Goal: Submit feedback/report problem

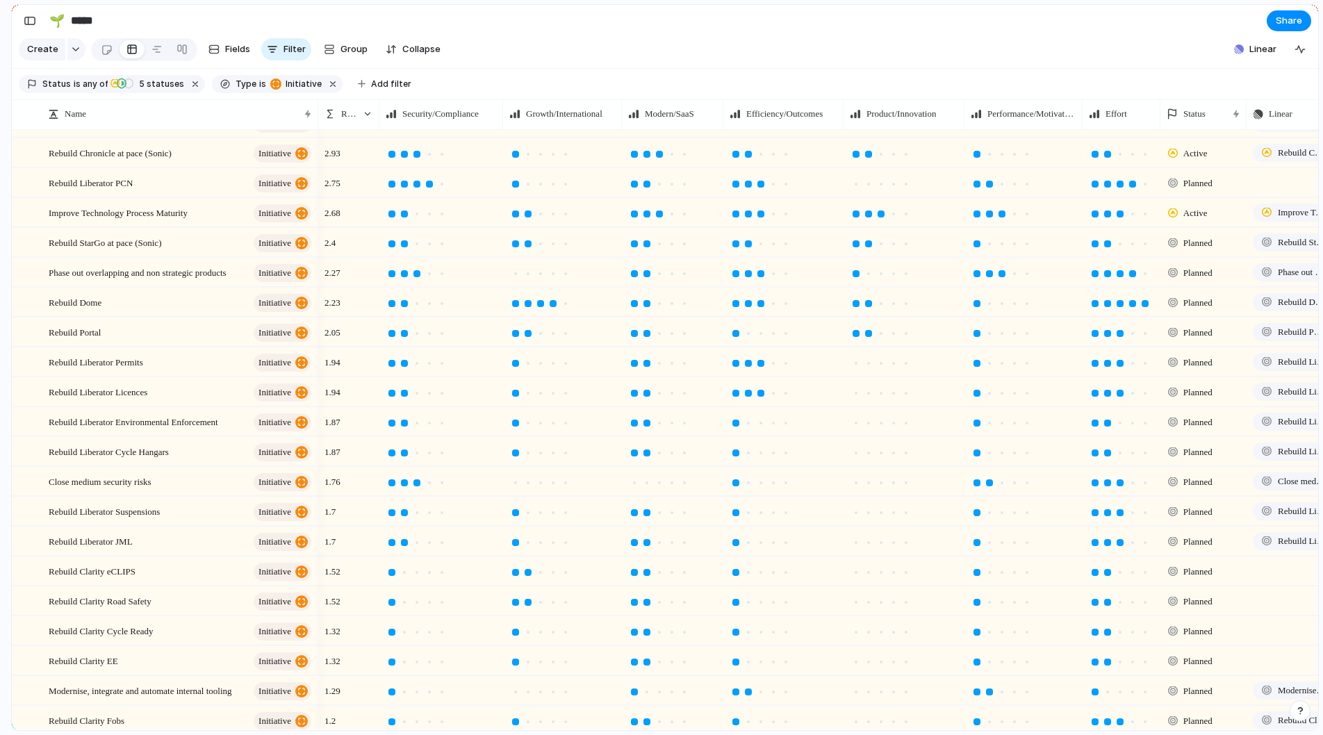
scroll to position [131, 0]
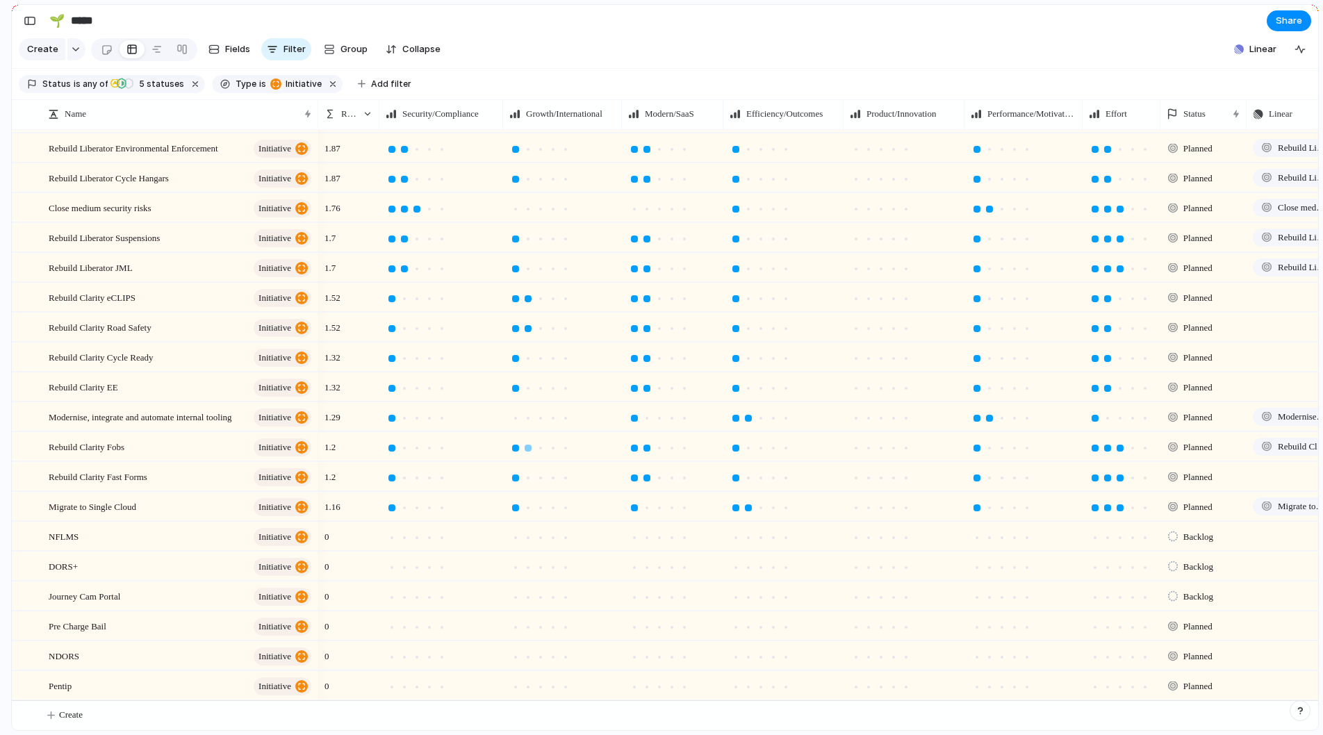
click at [530, 449] on div at bounding box center [528, 448] width 7 height 7
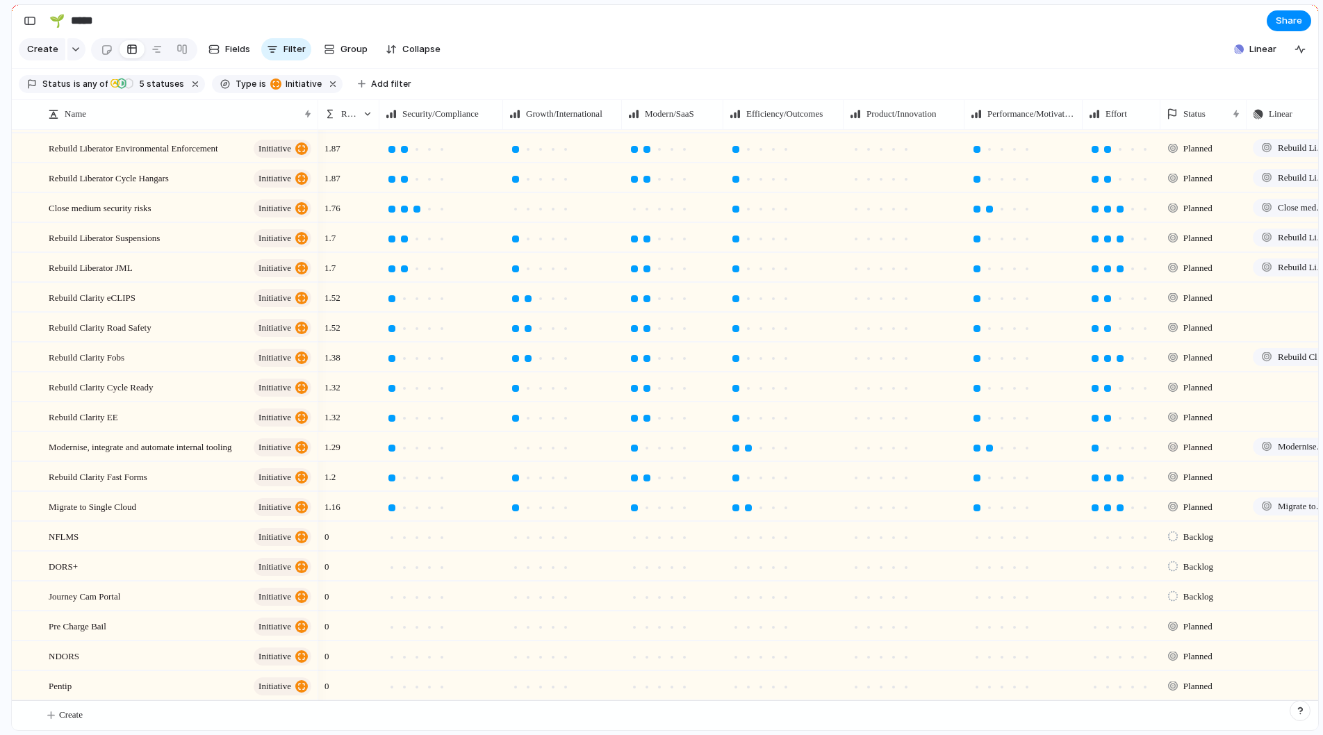
click at [528, 330] on div at bounding box center [528, 328] width 7 height 7
click at [516, 322] on div at bounding box center [515, 328] width 13 height 13
click at [515, 295] on div at bounding box center [515, 298] width 7 height 7
click at [530, 480] on div at bounding box center [528, 478] width 13 height 13
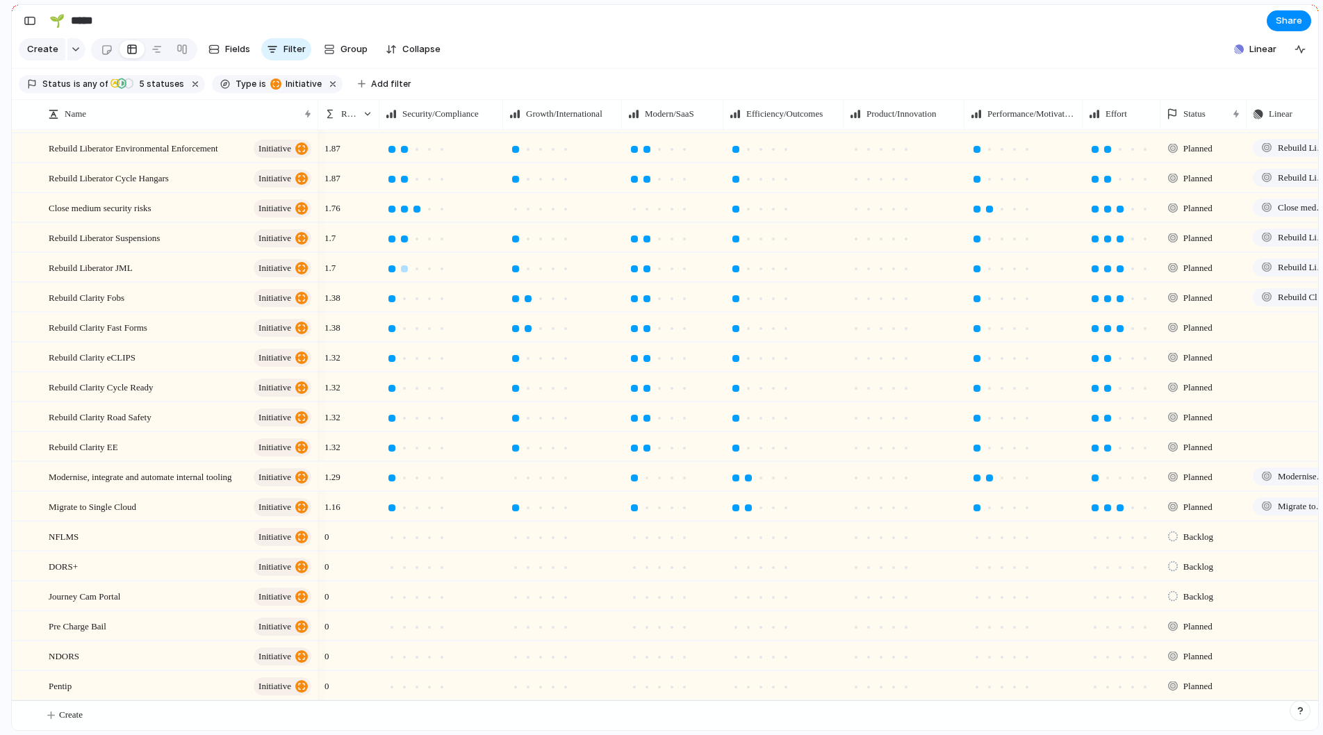
click at [389, 263] on div at bounding box center [392, 269] width 13 height 13
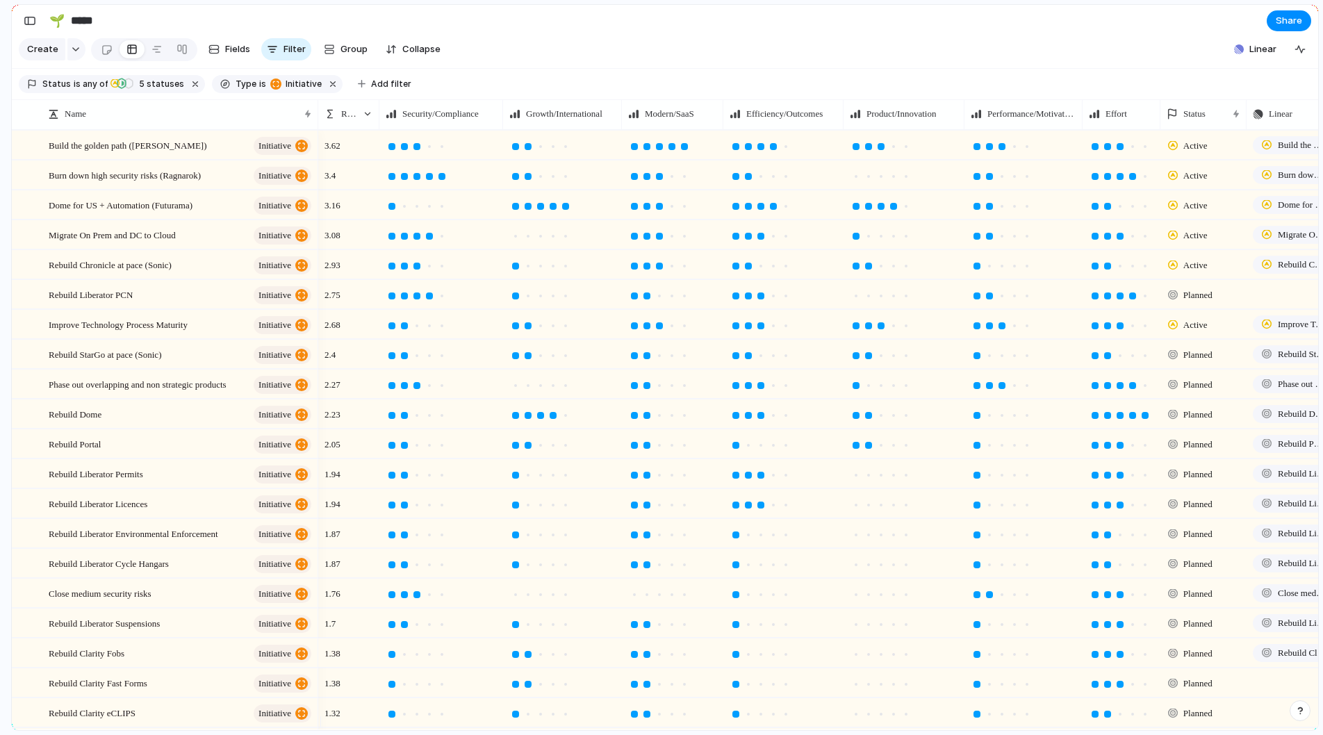
scroll to position [-1, 0]
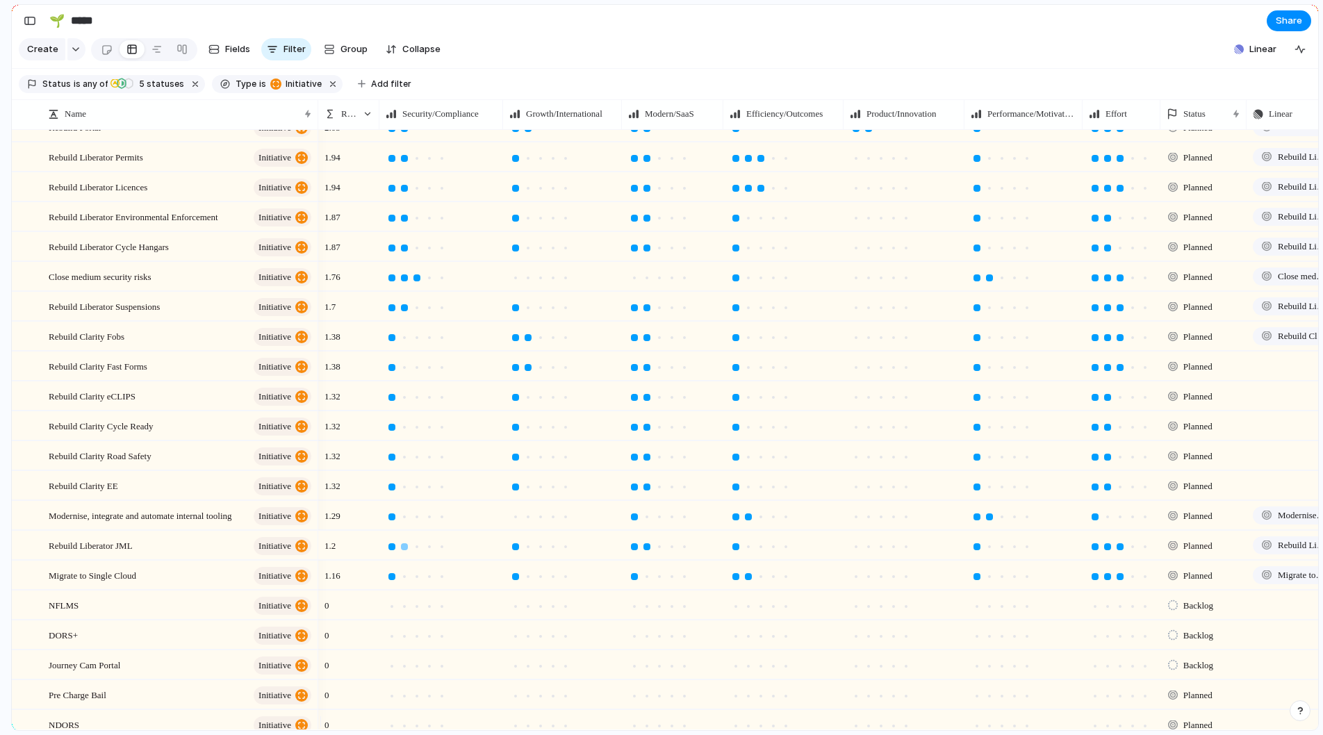
click at [405, 550] on div at bounding box center [404, 547] width 7 height 7
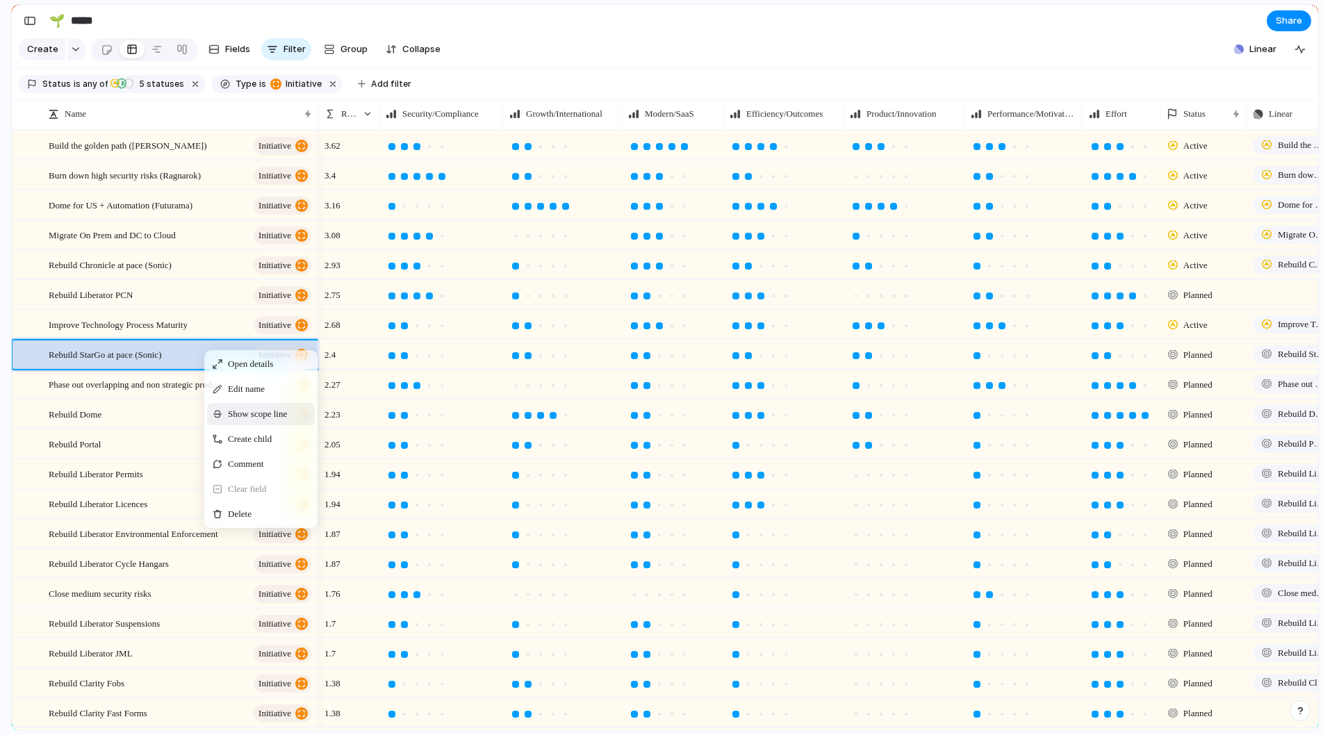
click at [243, 421] on span "Show scope line" at bounding box center [257, 414] width 59 height 14
